Goal: Find specific page/section: Find specific page/section

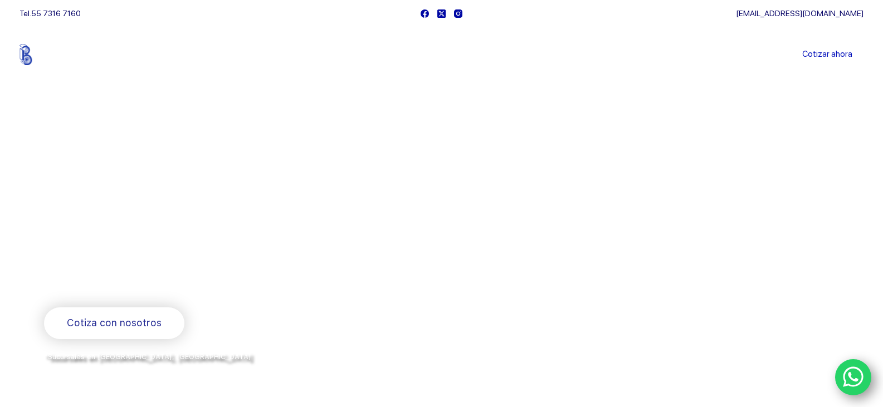
click at [432, 55] on link "Sucursales" at bounding box center [420, 55] width 69 height 0
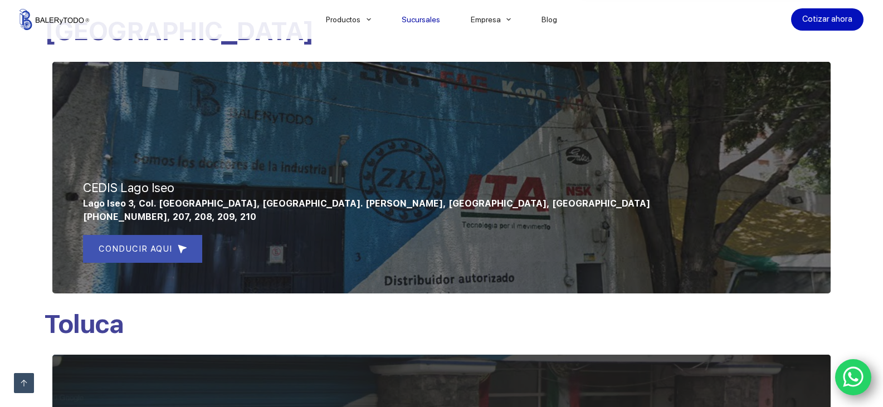
scroll to position [436, 0]
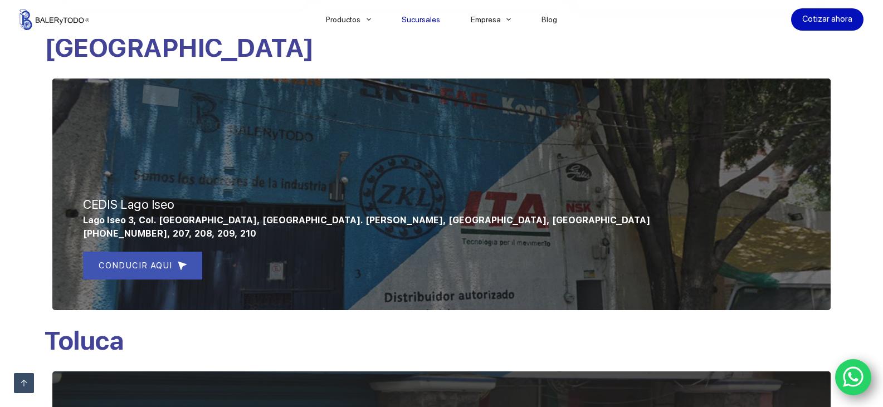
drag, startPoint x: 891, startPoint y: 64, endPoint x: 886, endPoint y: 165, distance: 102.1
click at [859, 382] on icon "WhatsApp" at bounding box center [853, 376] width 21 height 23
